Goal: Browse casually: Explore the website without a specific task or goal

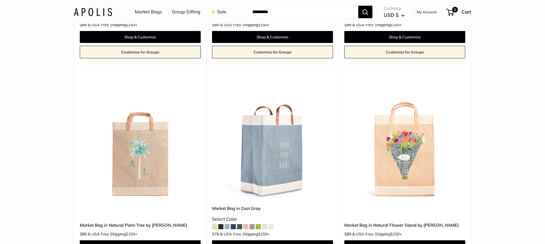
scroll to position [2386, 0]
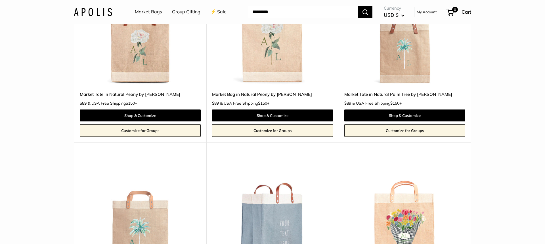
click at [214, 14] on link "⚡️ Sale" at bounding box center [218, 12] width 16 height 9
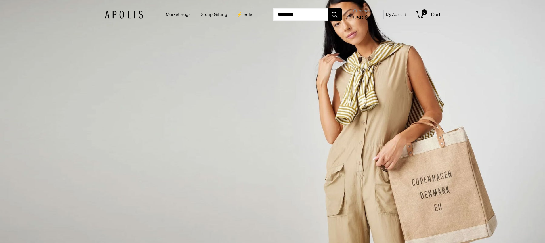
click at [173, 11] on link "Market Bags" at bounding box center [178, 15] width 25 height 8
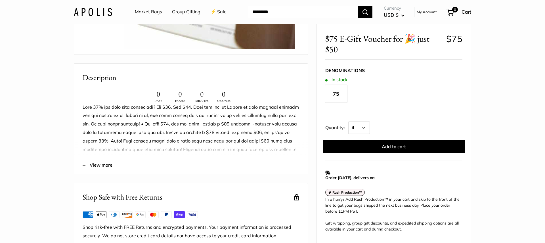
scroll to position [132, 0]
